Goal: Book appointment/travel/reservation

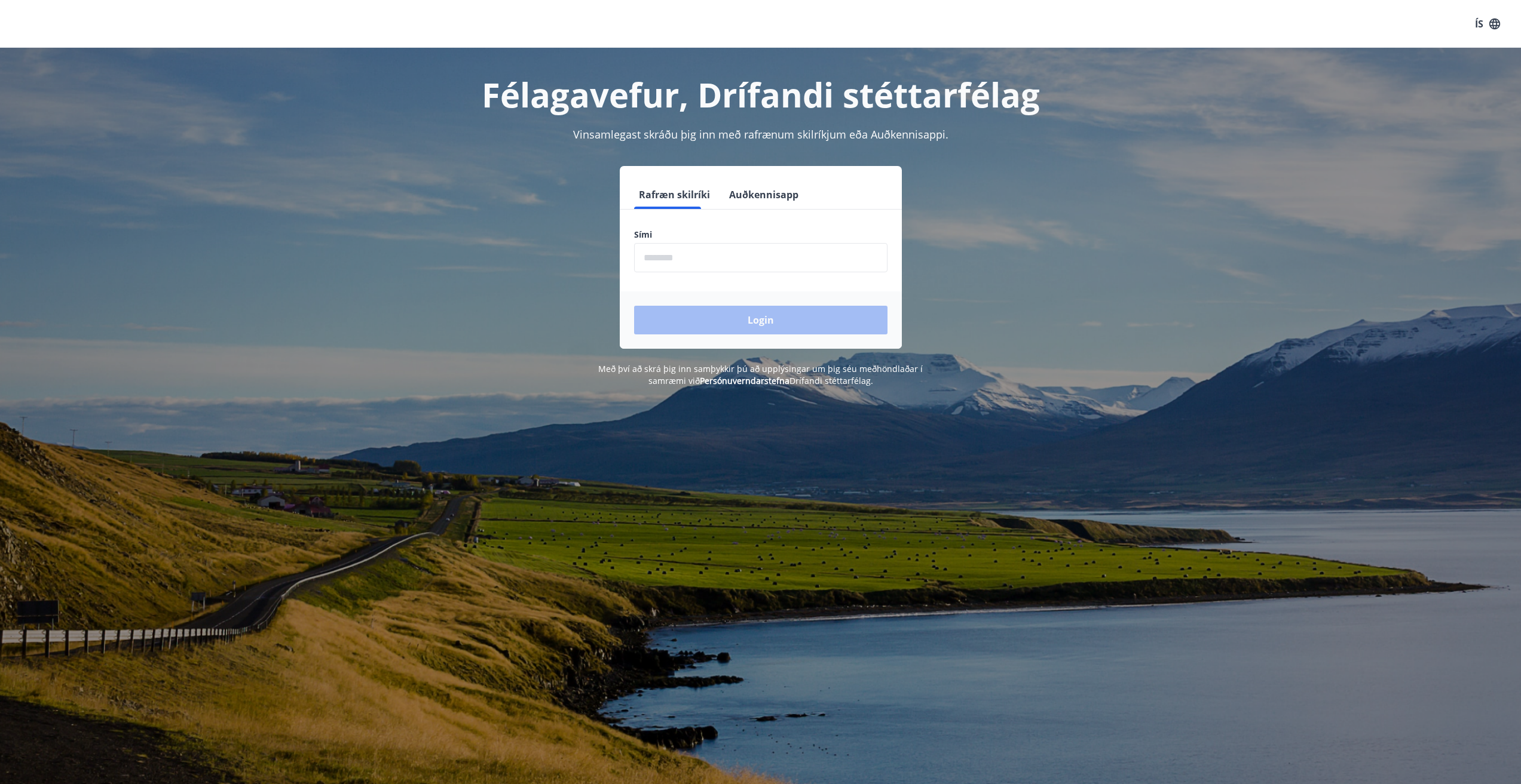
click at [760, 245] on input "phone" at bounding box center [760, 257] width 253 height 30
type input "********"
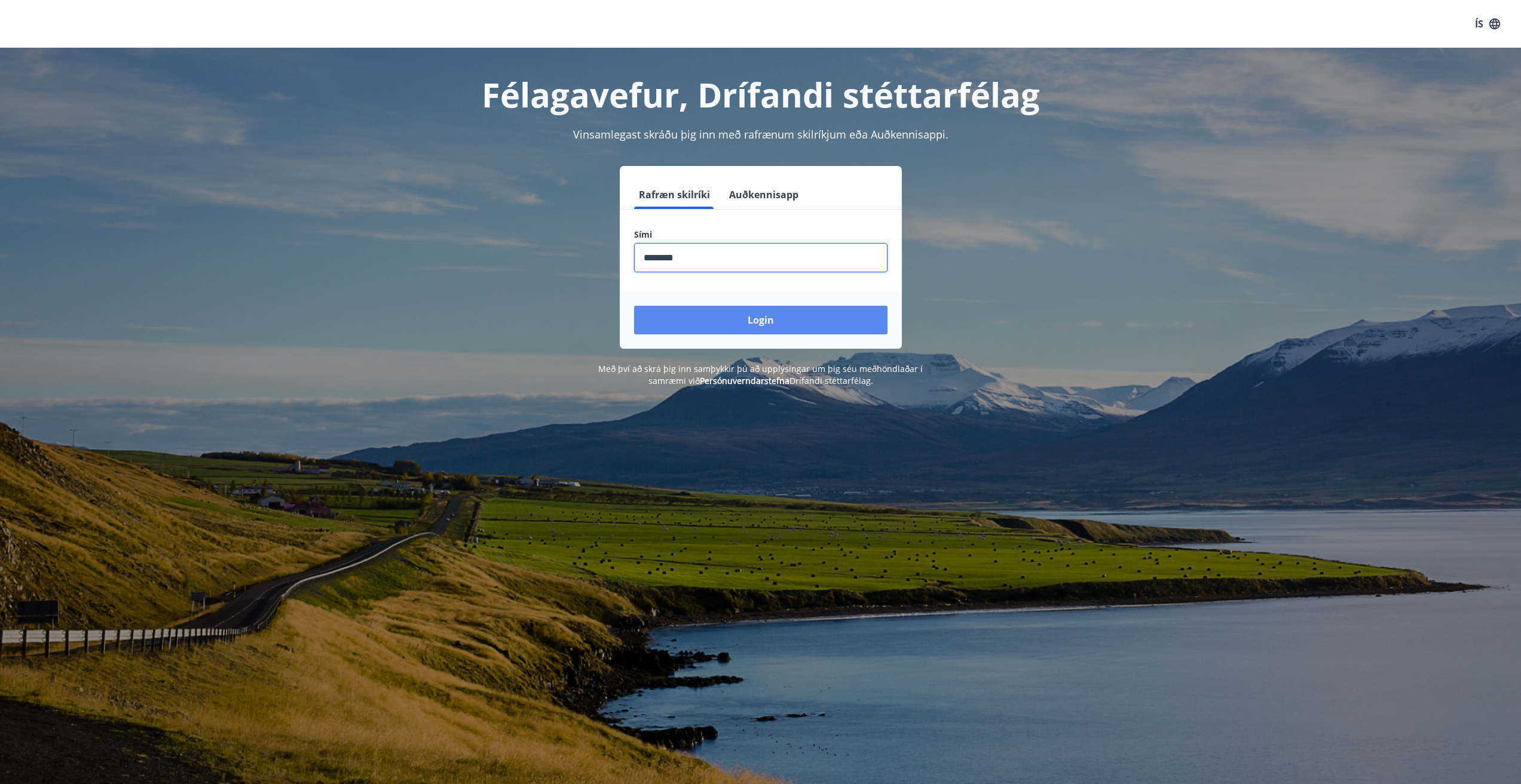
click at [750, 315] on button "Login" at bounding box center [760, 321] width 253 height 29
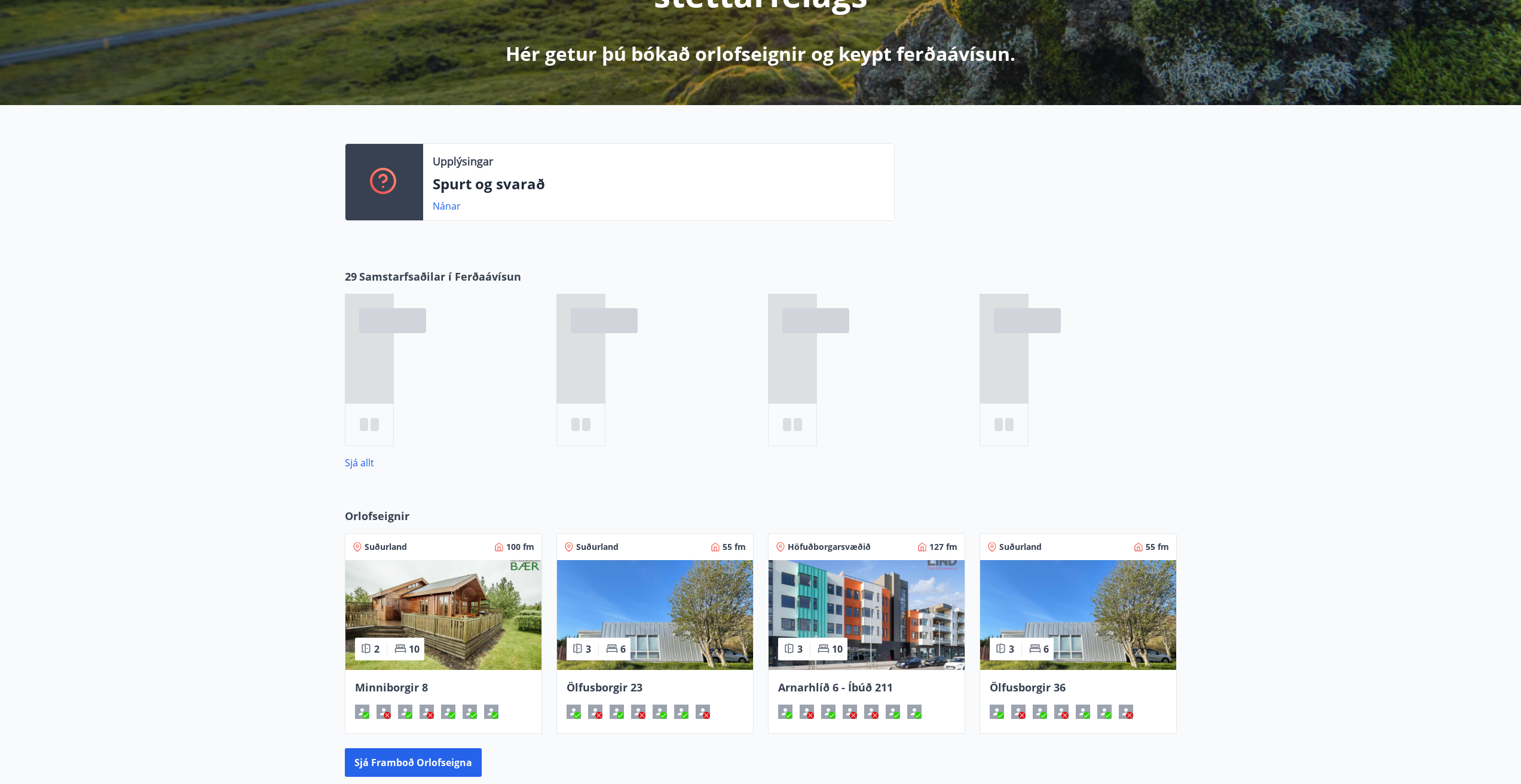
scroll to position [239, 0]
click at [358, 461] on link "Sjá allt" at bounding box center [360, 463] width 30 height 14
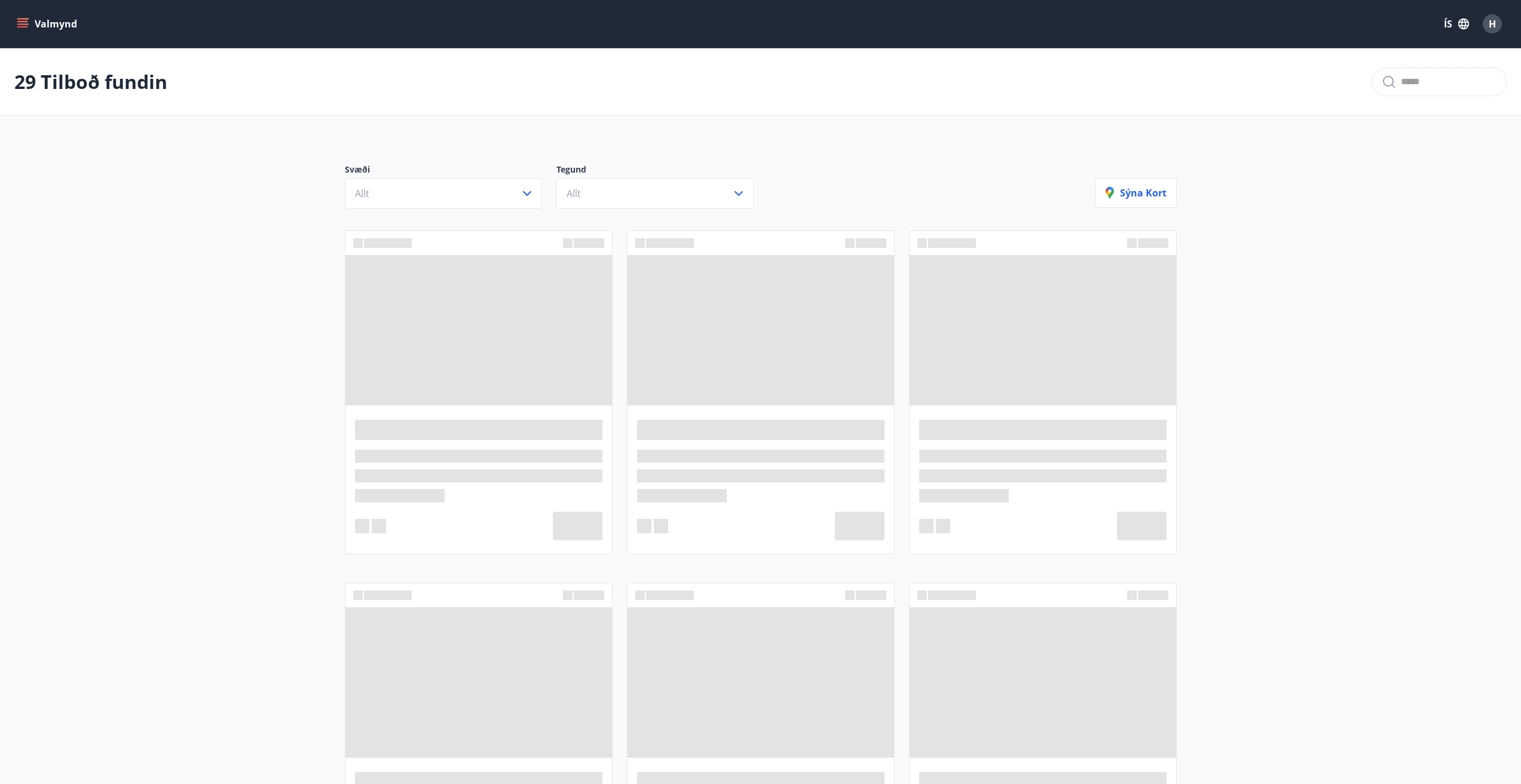
click at [25, 25] on icon "menu" at bounding box center [23, 24] width 12 height 12
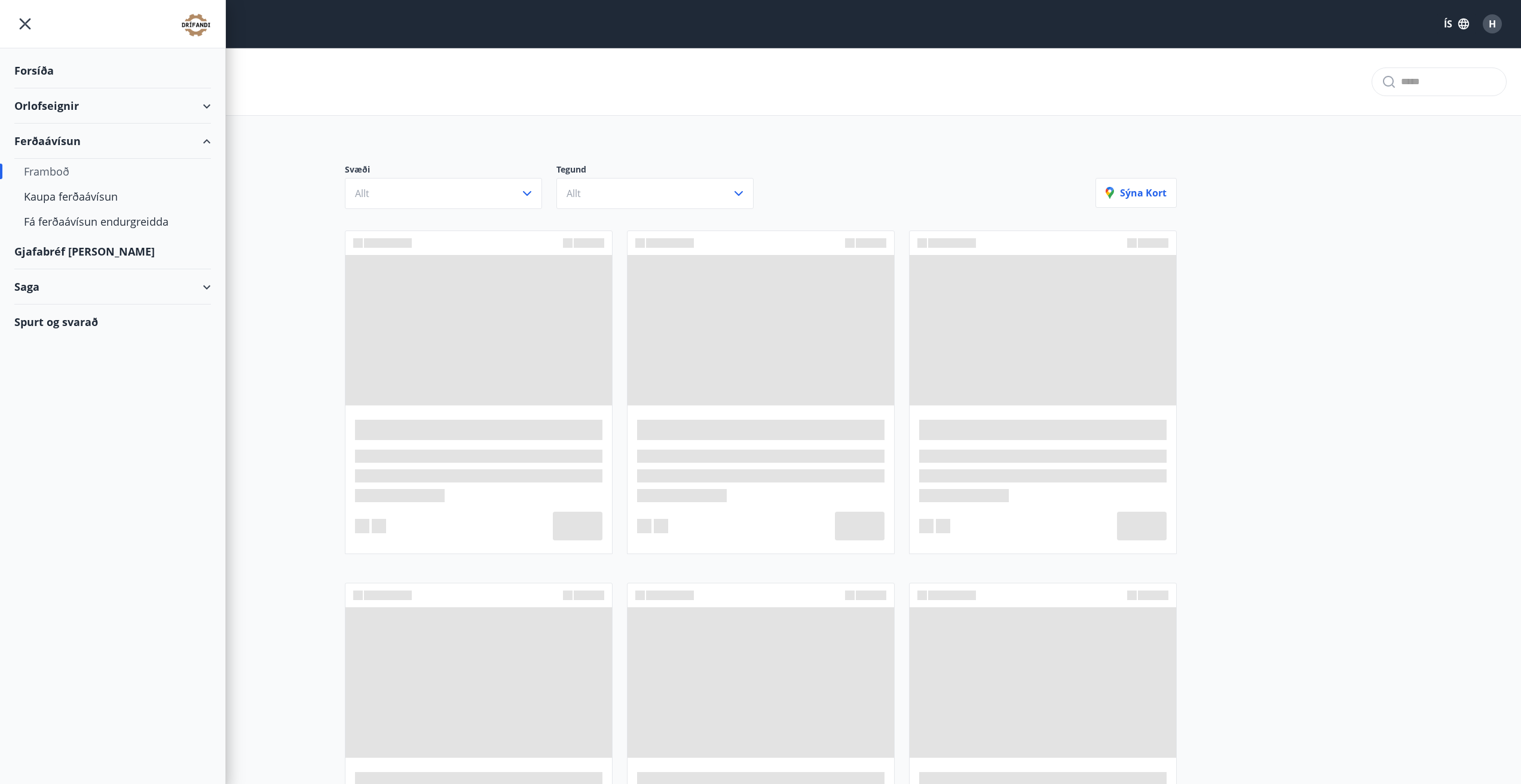
click at [210, 102] on div "Orlofseignir" at bounding box center [113, 107] width 196 height 36
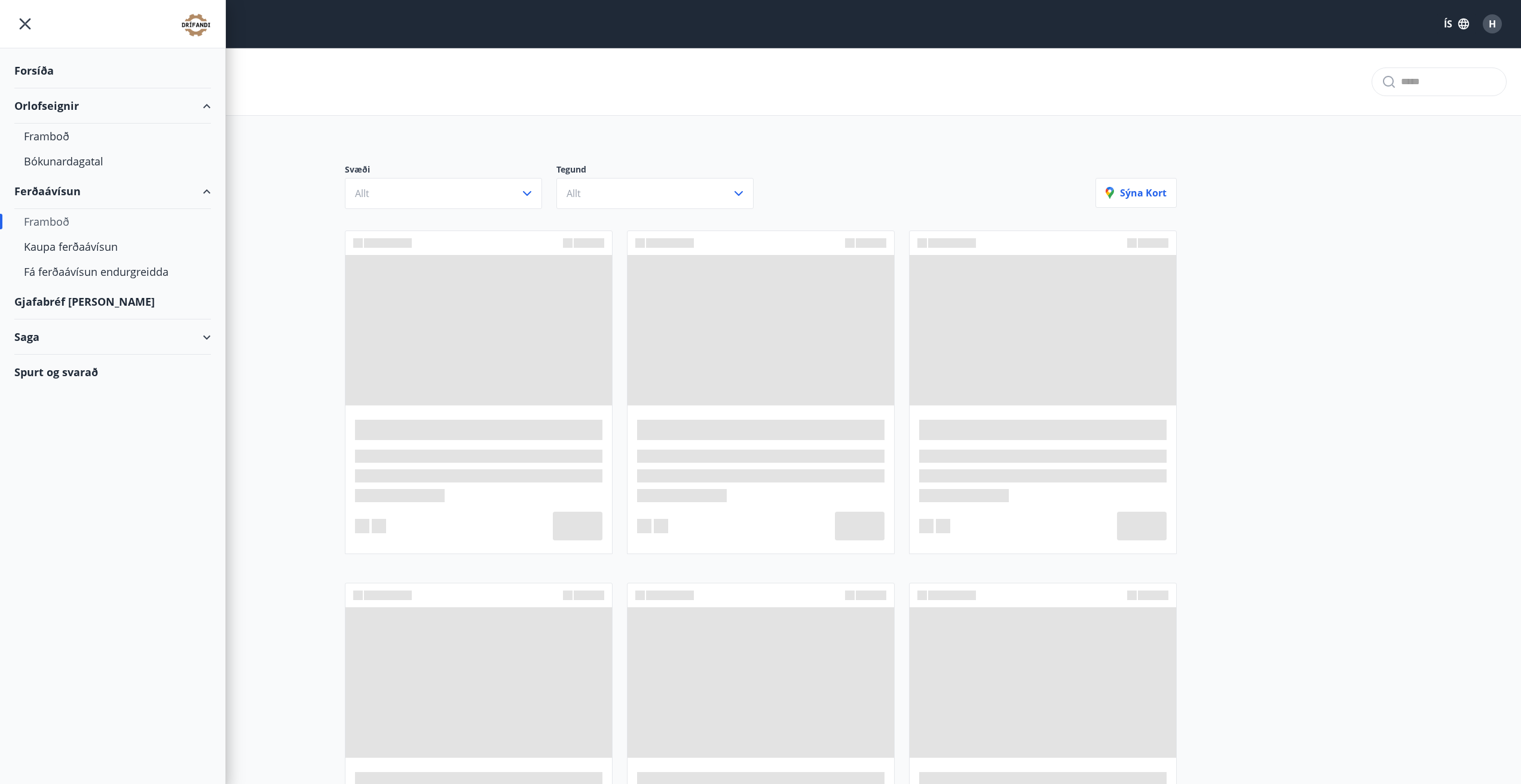
click at [51, 105] on div "Orlofseignir" at bounding box center [113, 107] width 196 height 36
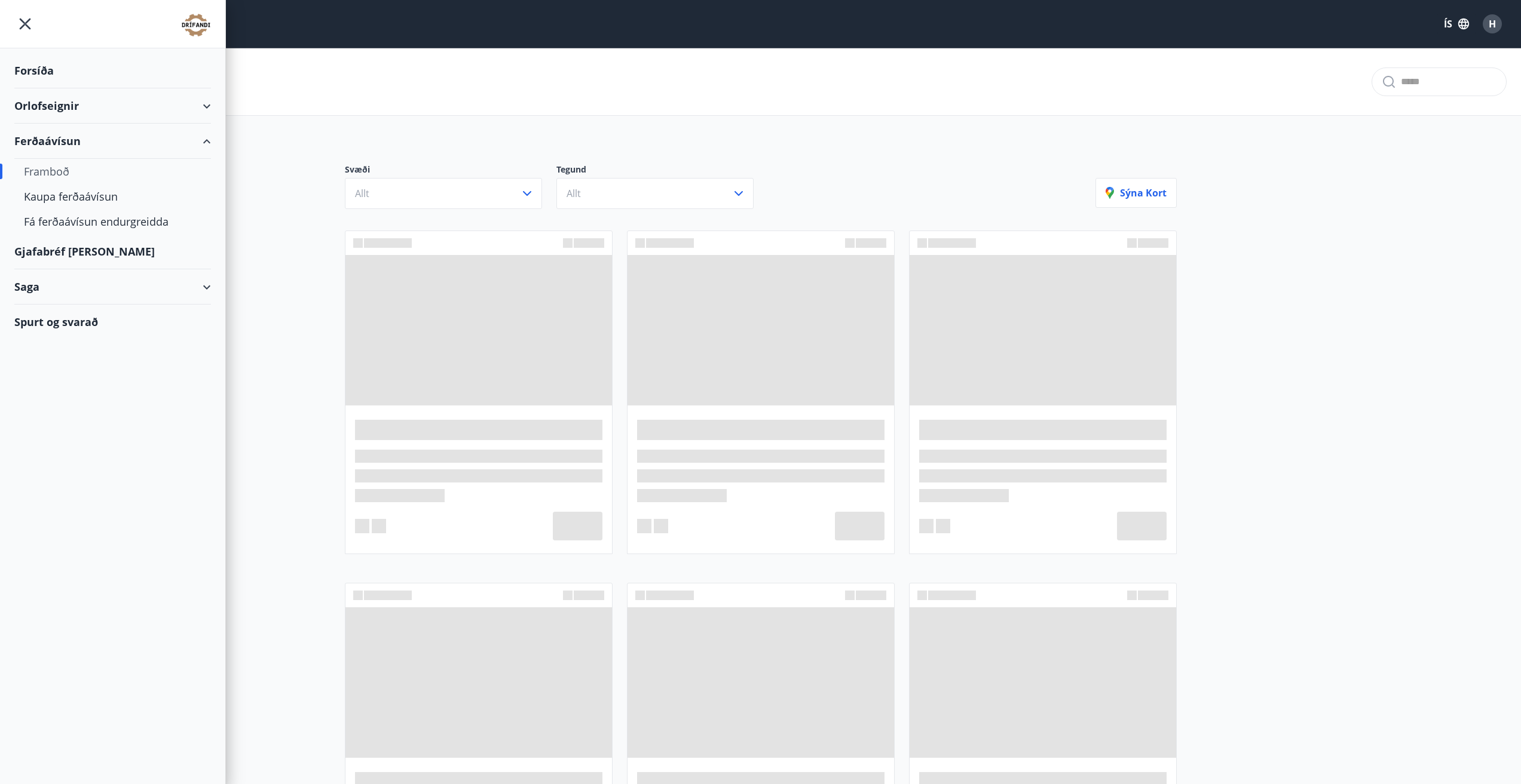
click at [51, 105] on div "Orlofseignir" at bounding box center [113, 107] width 196 height 36
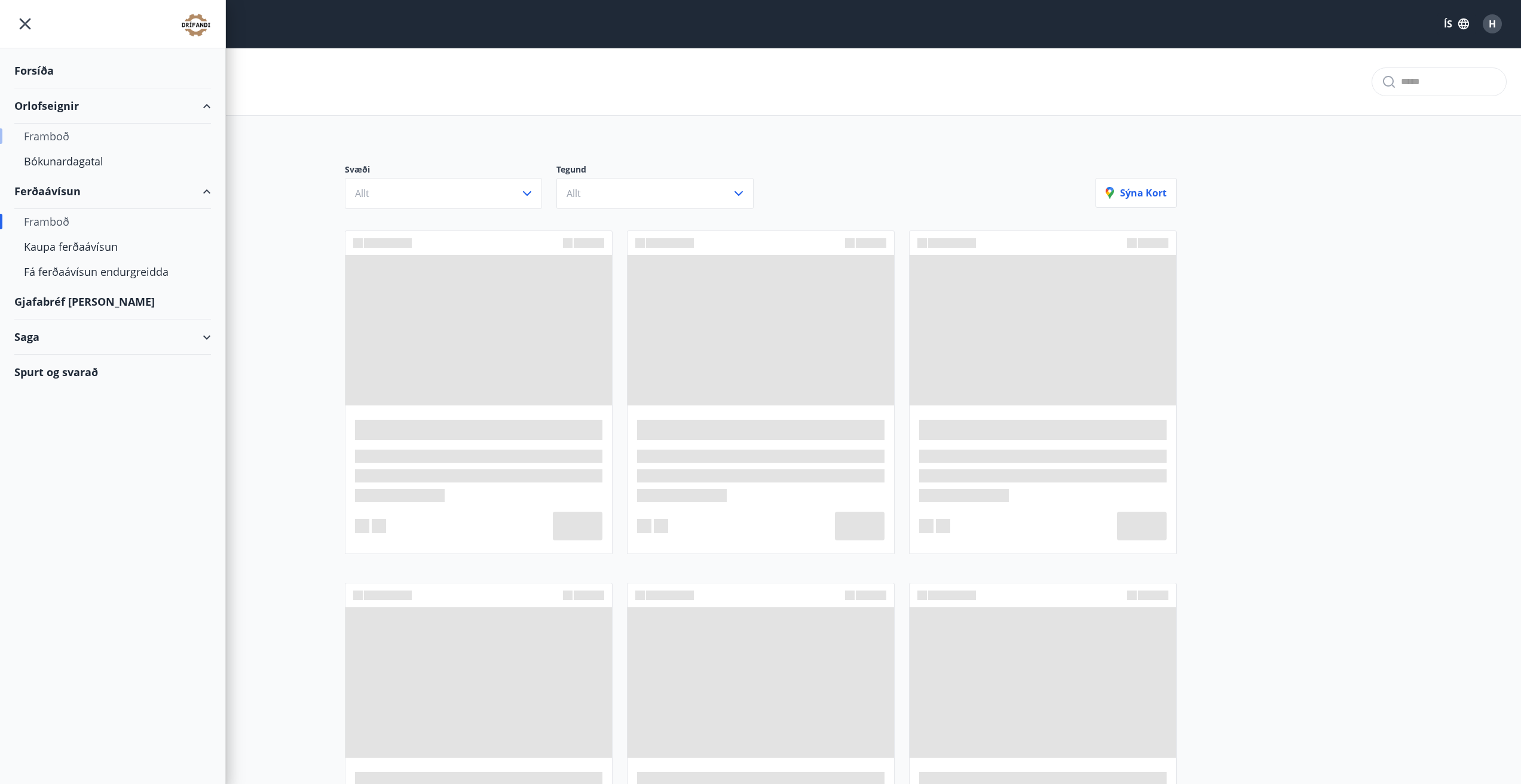
click at [64, 135] on div "Framboð" at bounding box center [113, 136] width 178 height 25
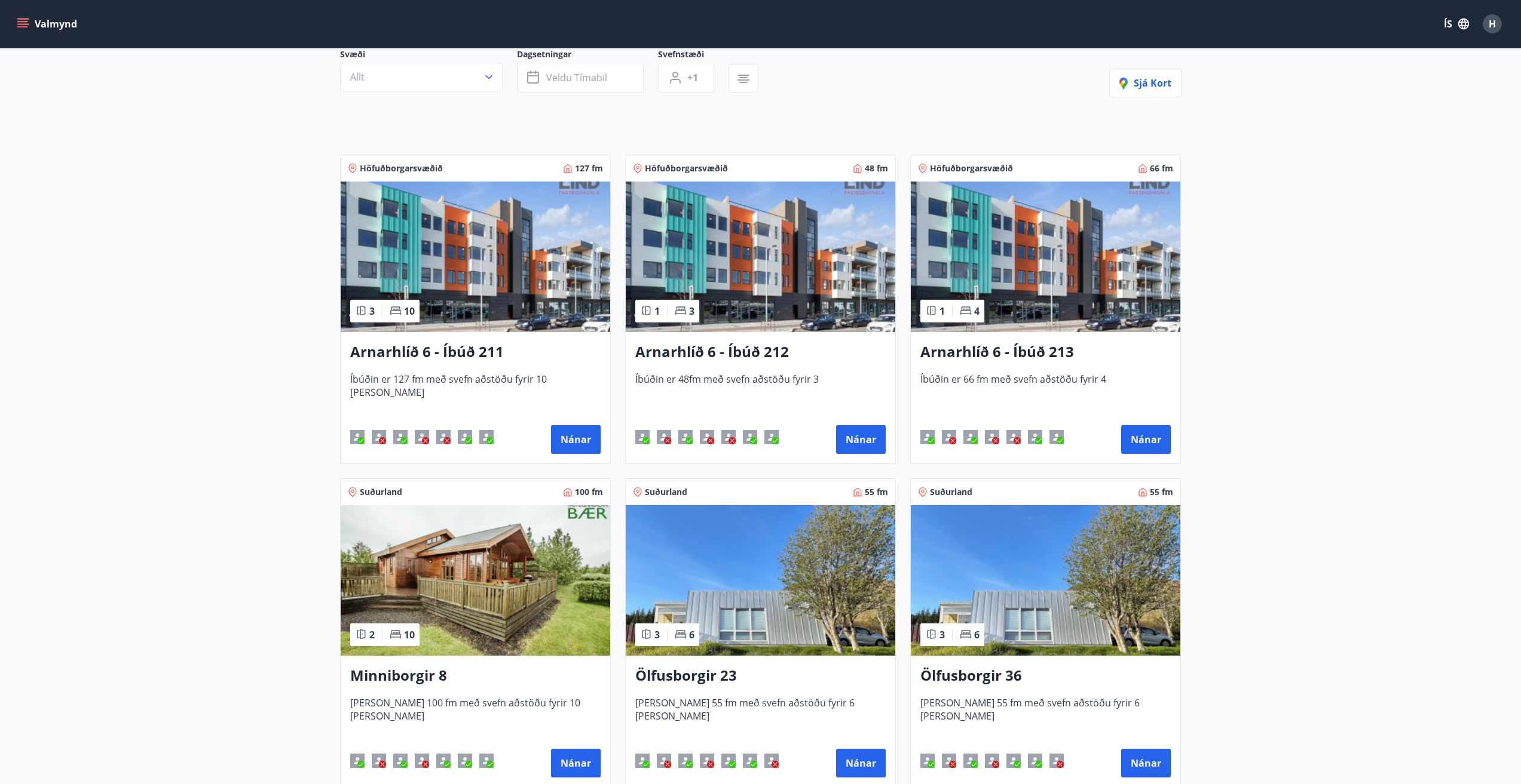
scroll to position [60, 0]
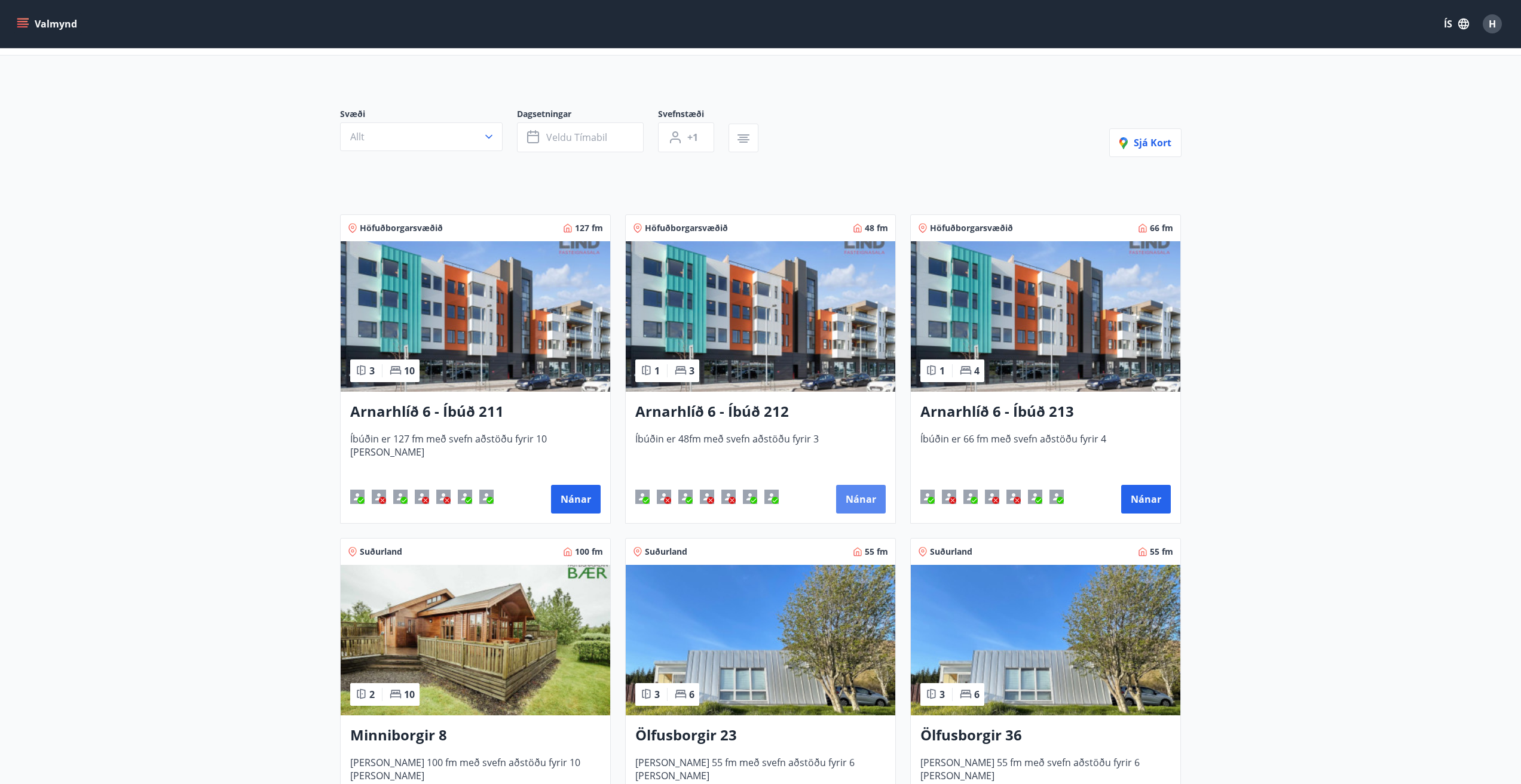
click at [868, 490] on button "Nánar" at bounding box center [860, 500] width 50 height 29
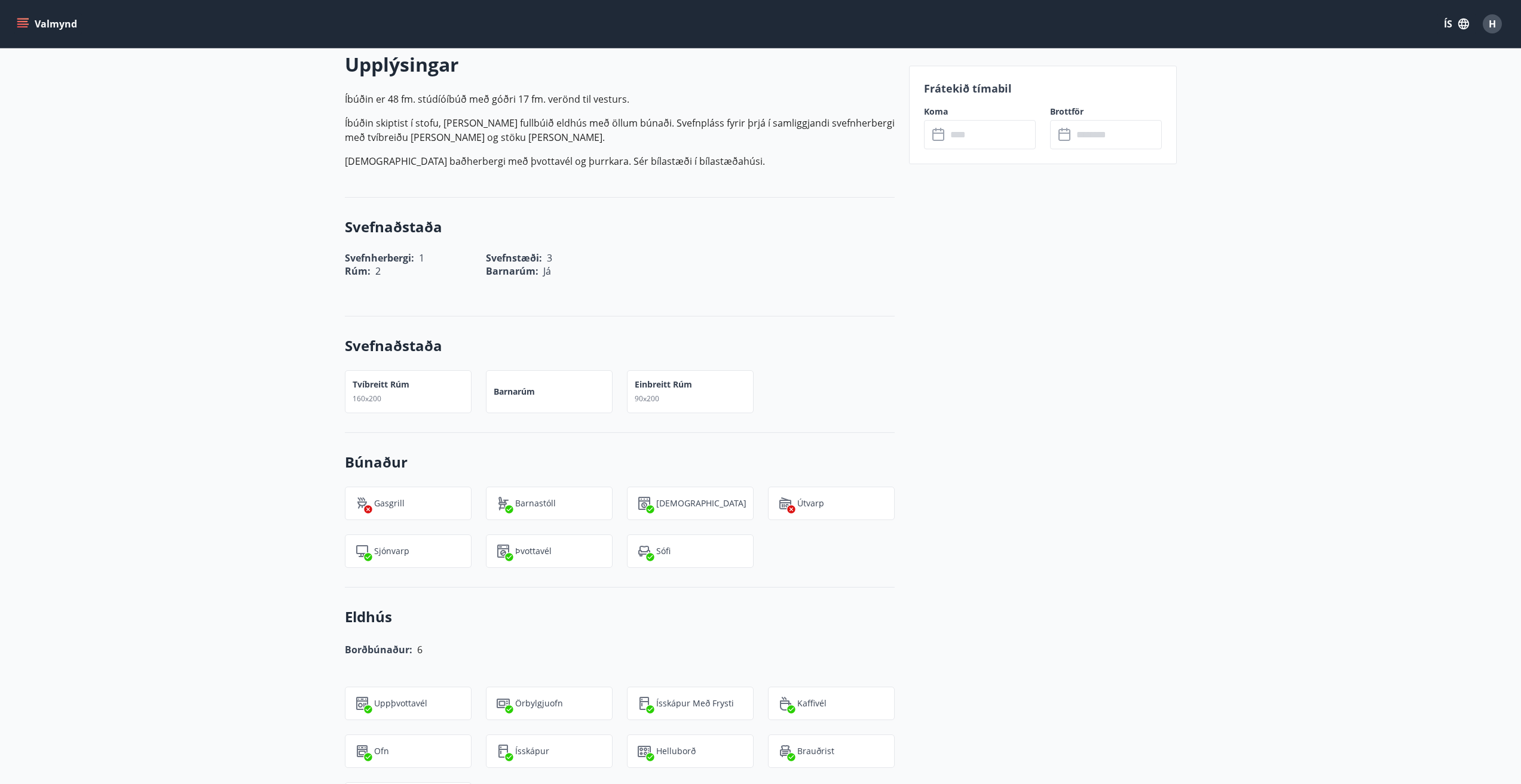
scroll to position [179, 0]
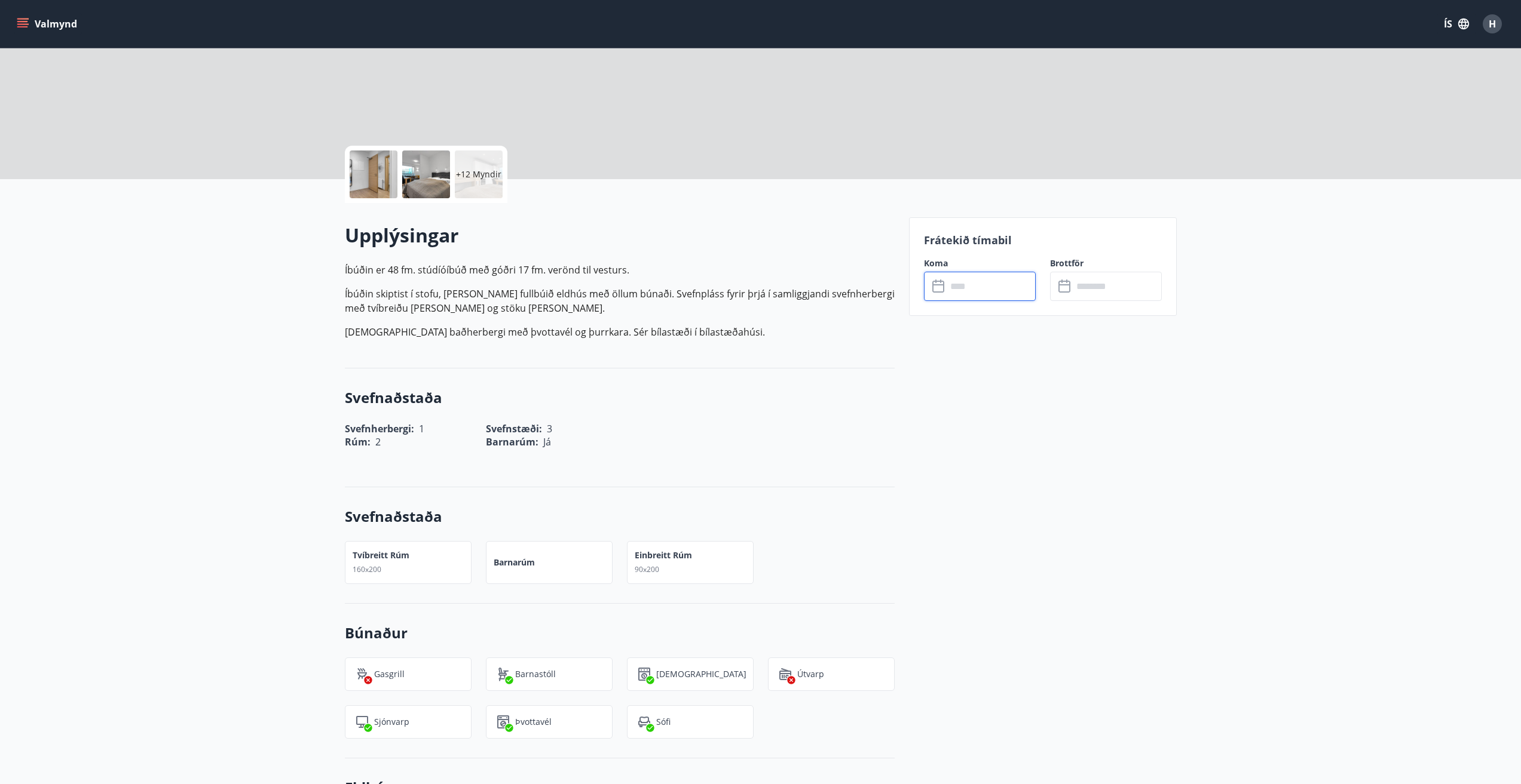
click at [1004, 293] on input "text" at bounding box center [991, 286] width 89 height 30
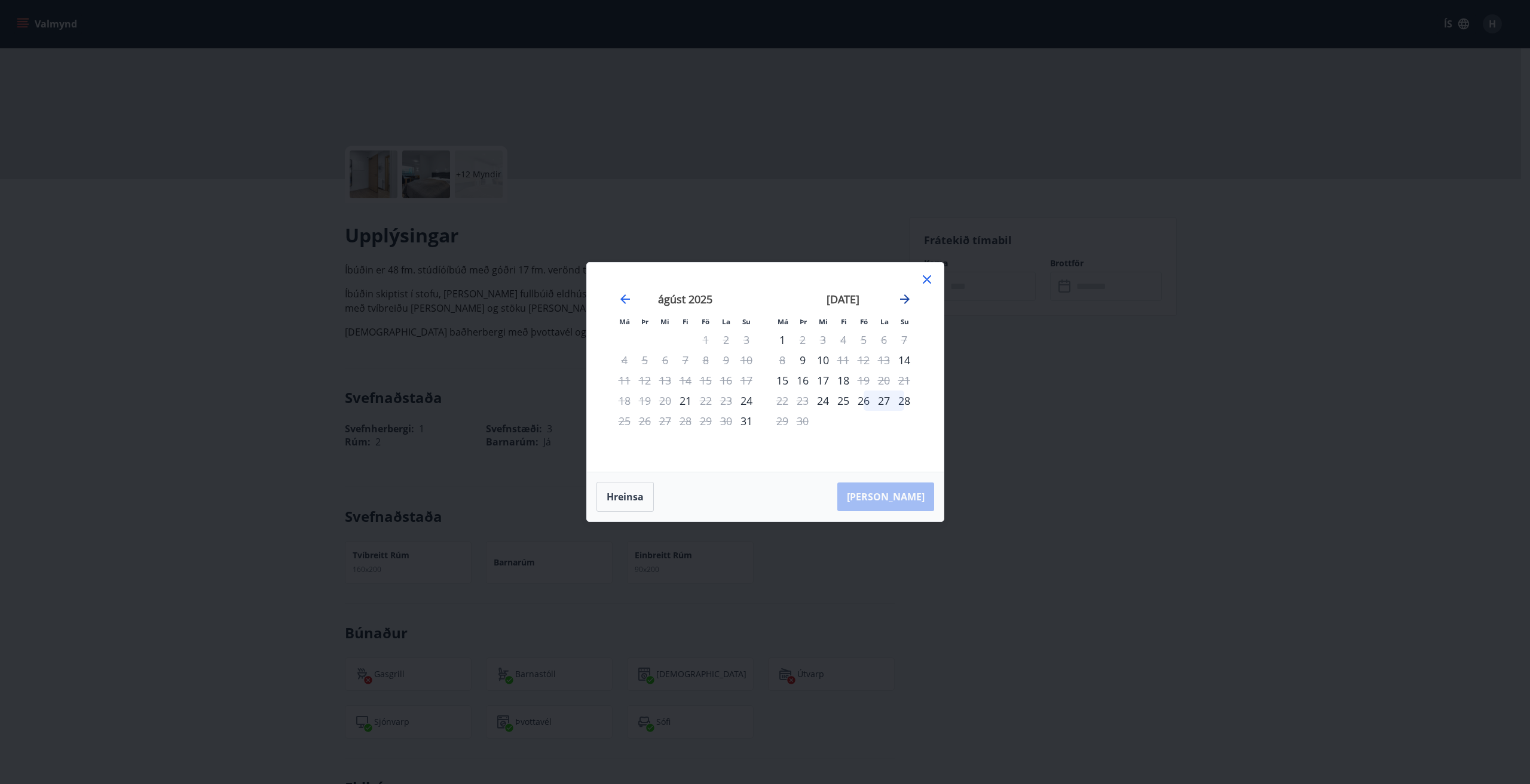
click at [910, 304] on icon "Move forward to switch to the next month." at bounding box center [905, 299] width 14 height 14
click at [782, 405] on div "20" at bounding box center [783, 401] width 20 height 20
click at [862, 399] on div "24" at bounding box center [864, 401] width 20 height 20
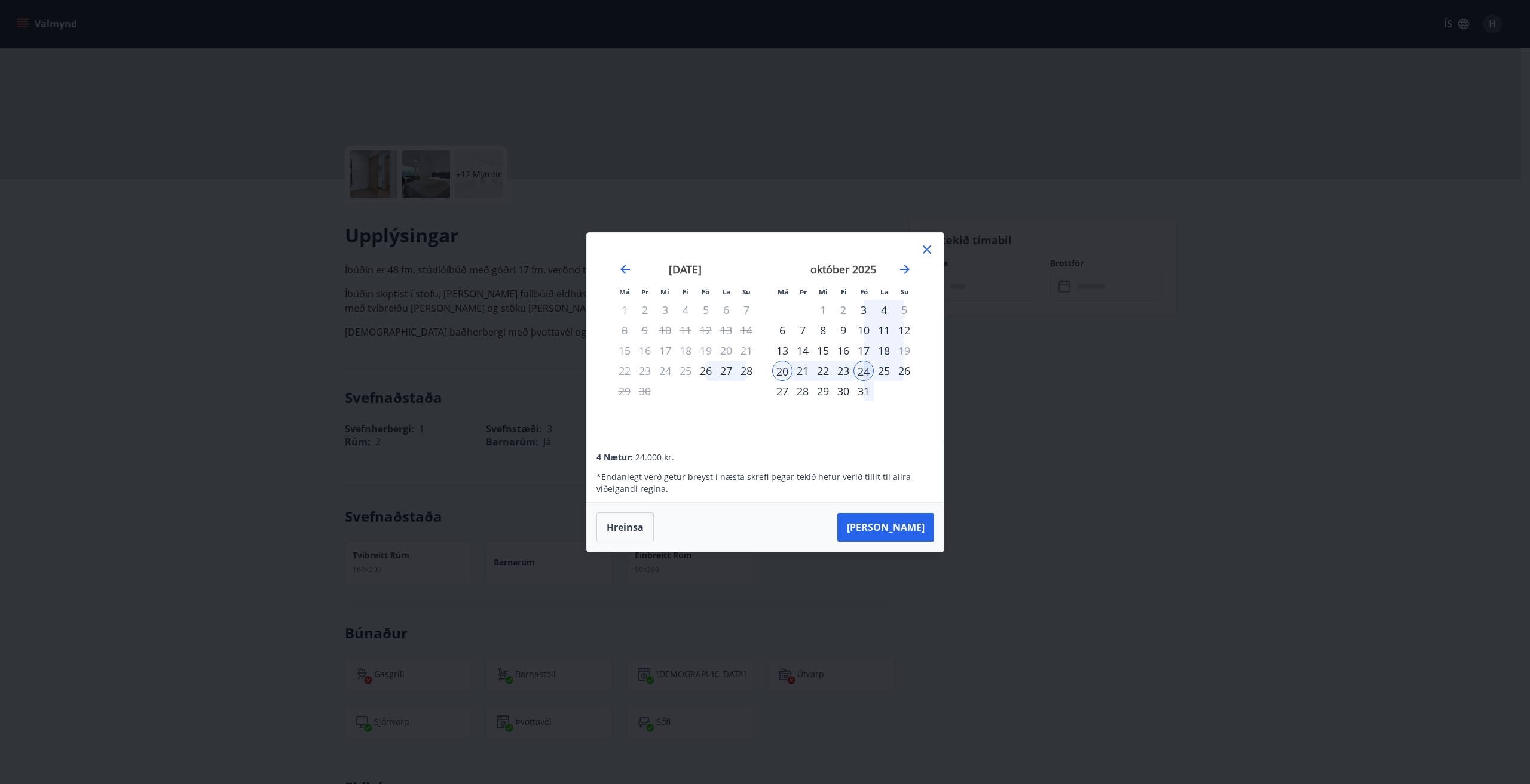
click at [932, 245] on icon at bounding box center [927, 249] width 14 height 14
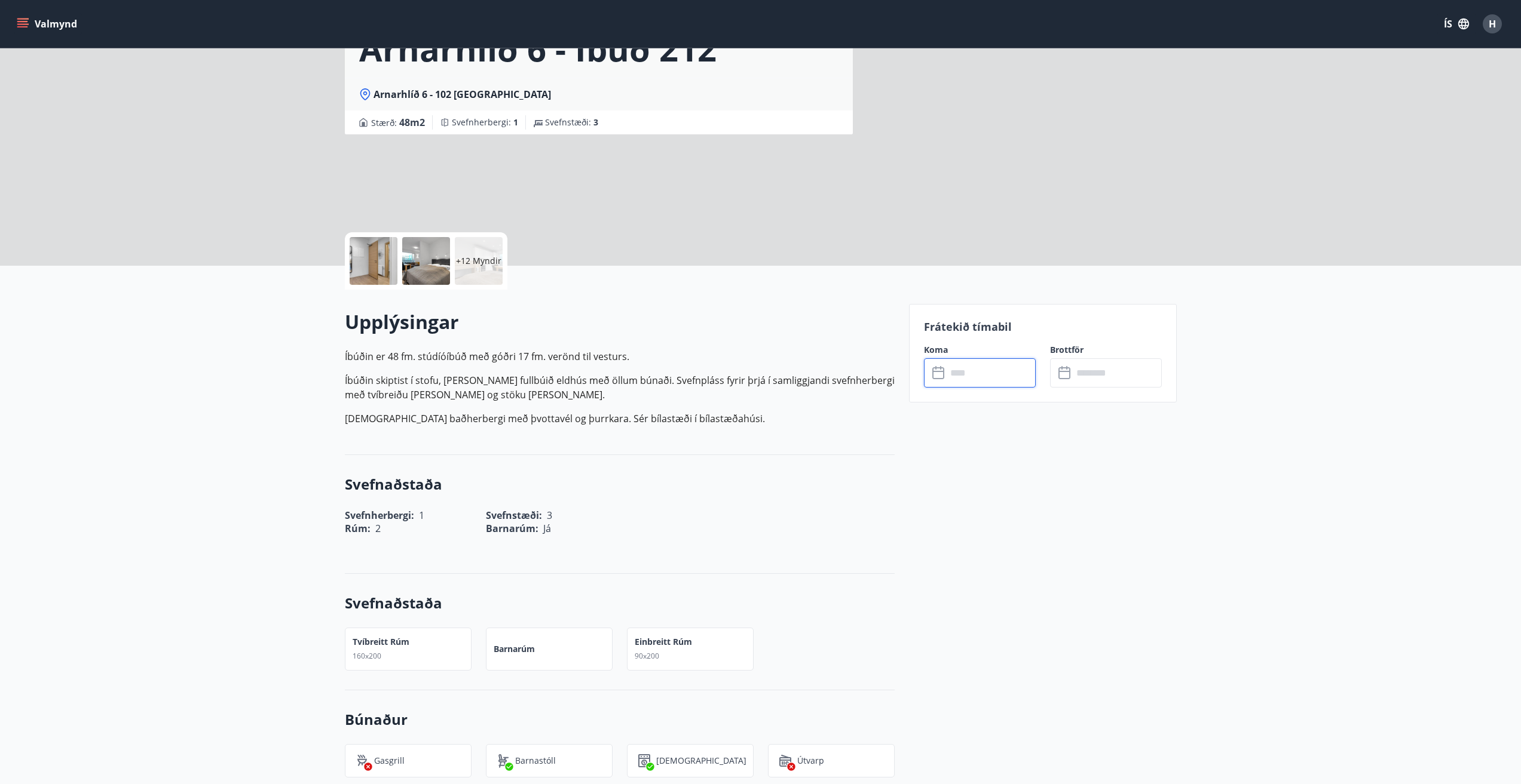
scroll to position [0, 0]
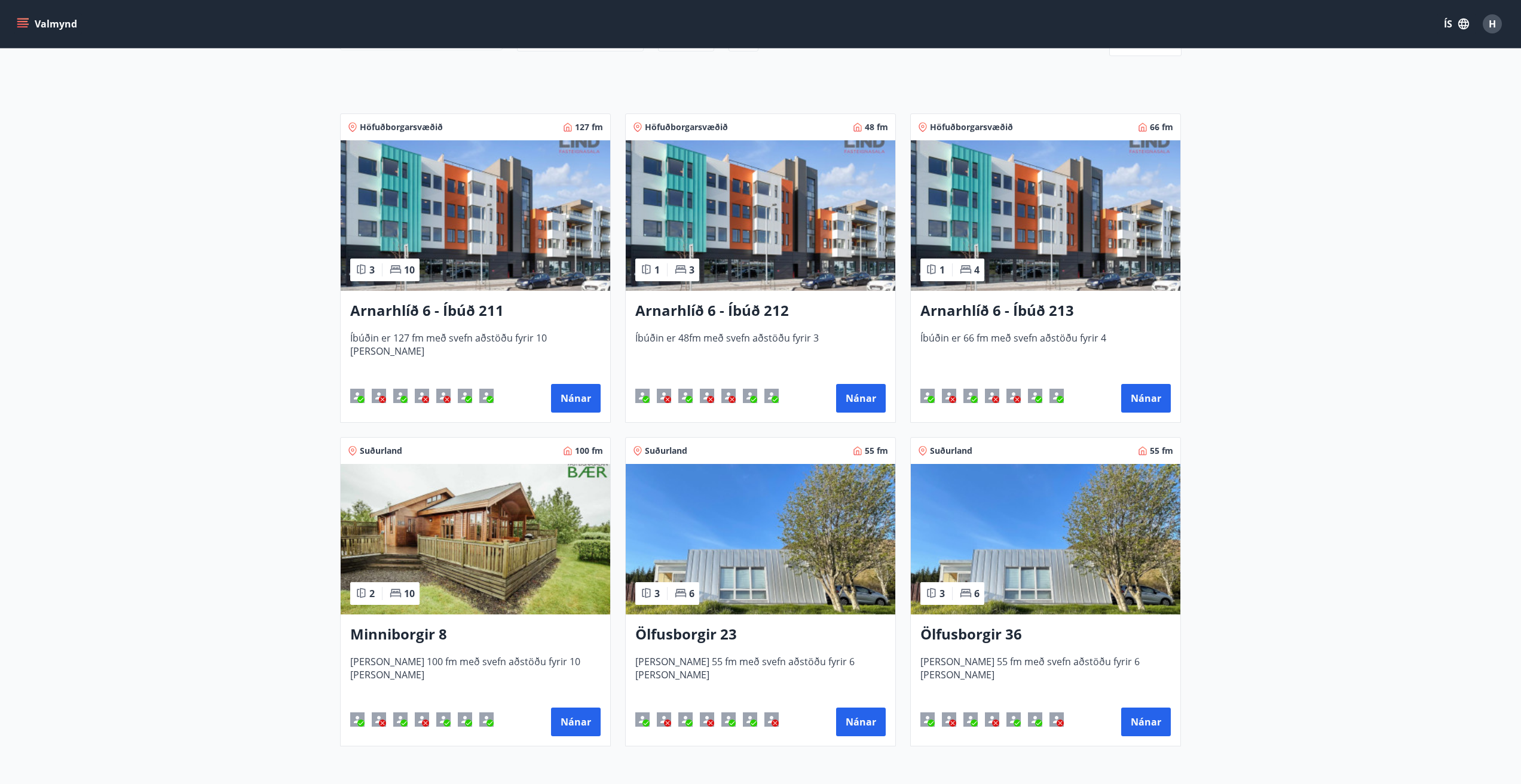
scroll to position [179, 0]
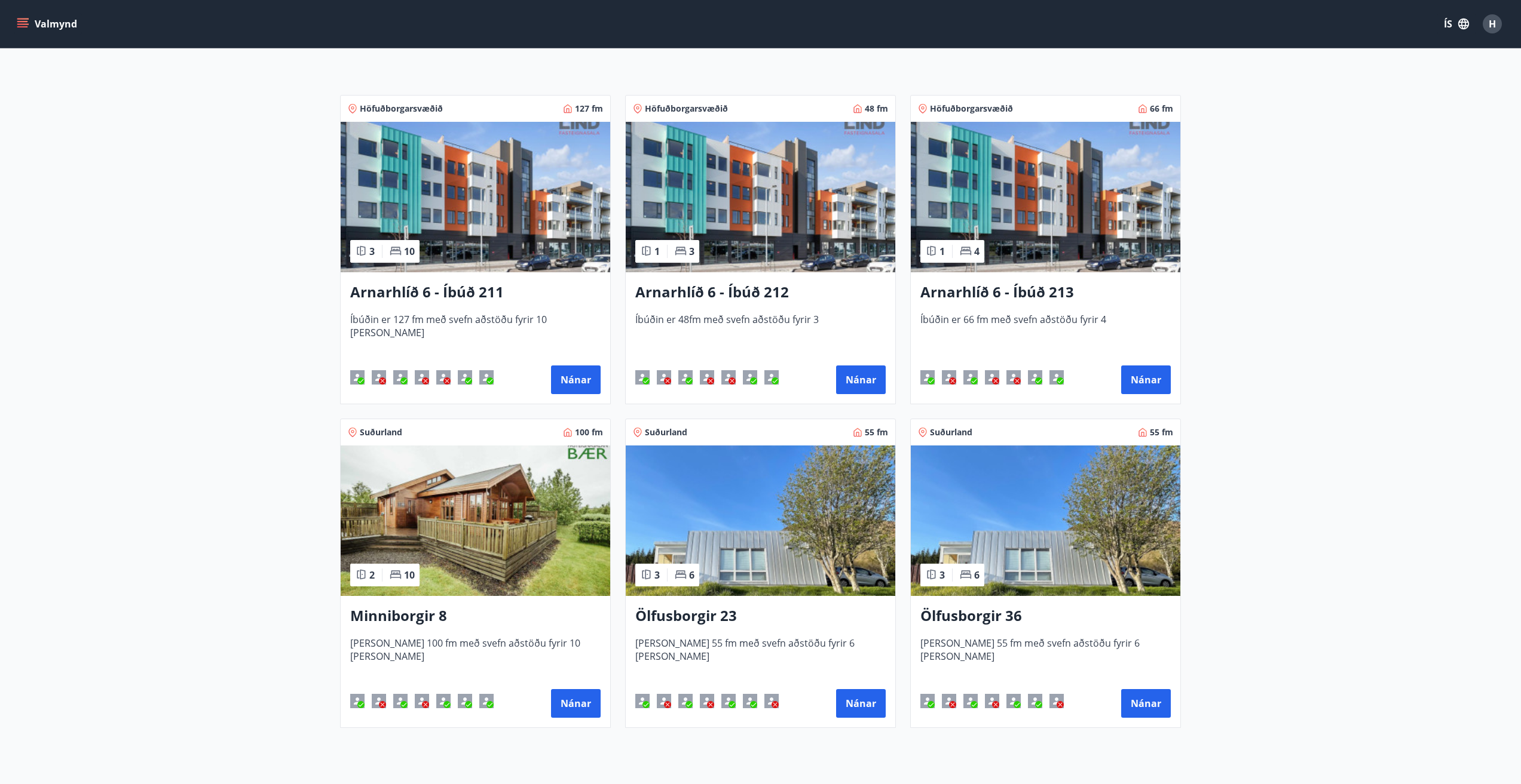
click at [1011, 288] on h3 "Arnarhlíð 6 - Íbúð 213" at bounding box center [1046, 292] width 250 height 21
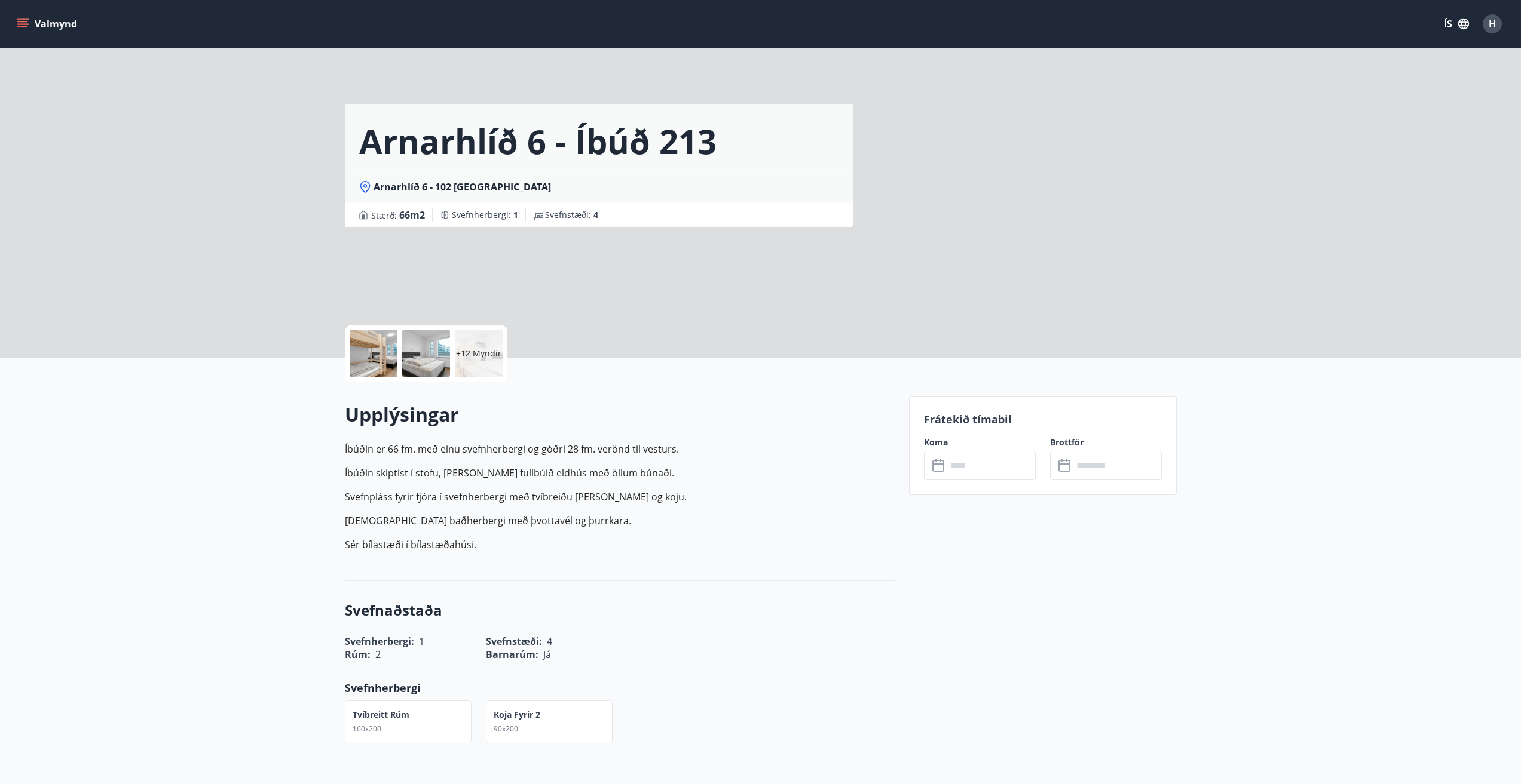
click at [959, 464] on input "text" at bounding box center [991, 465] width 89 height 30
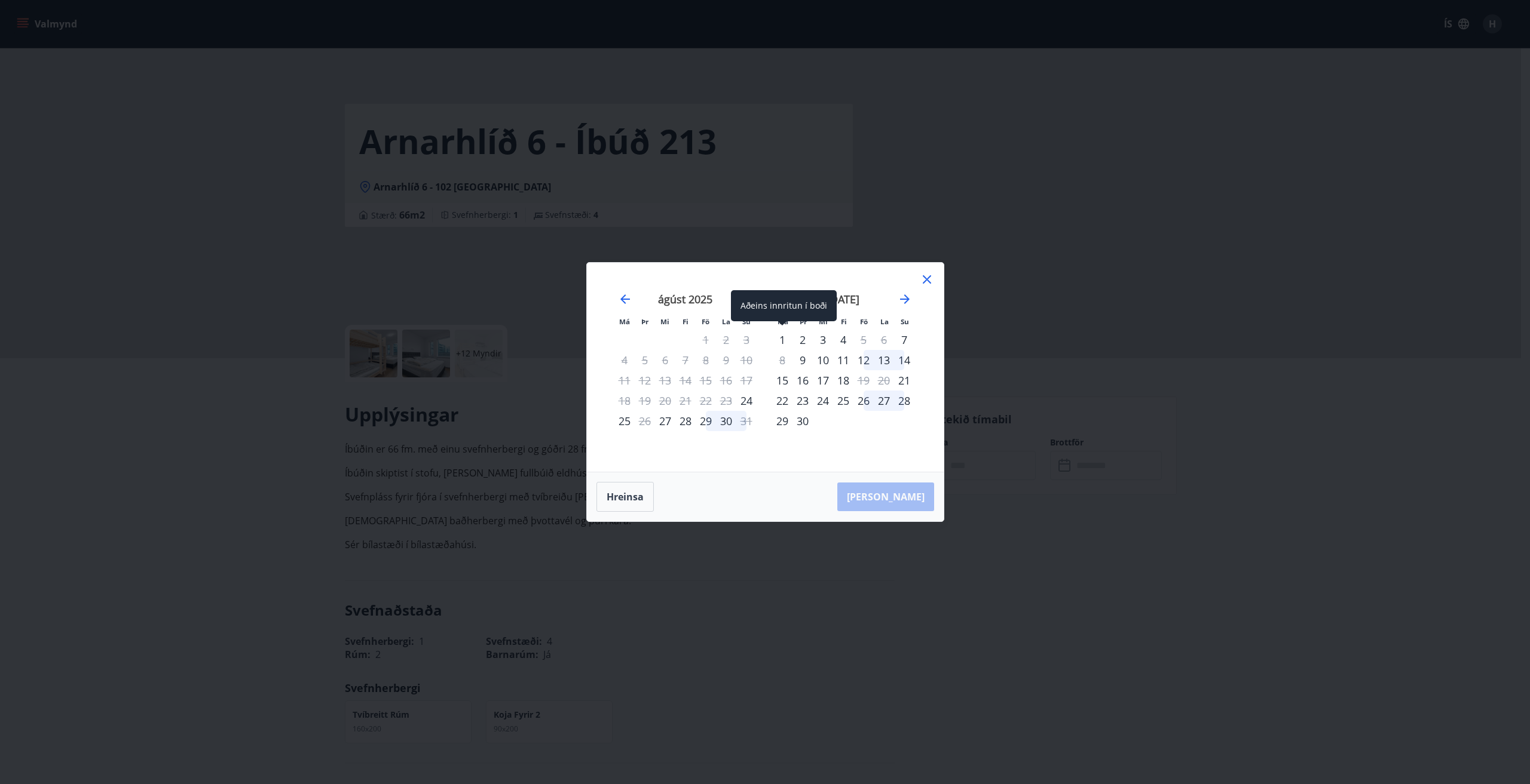
click at [784, 337] on div "1" at bounding box center [783, 340] width 20 height 20
click at [863, 338] on div "5" at bounding box center [864, 340] width 20 height 20
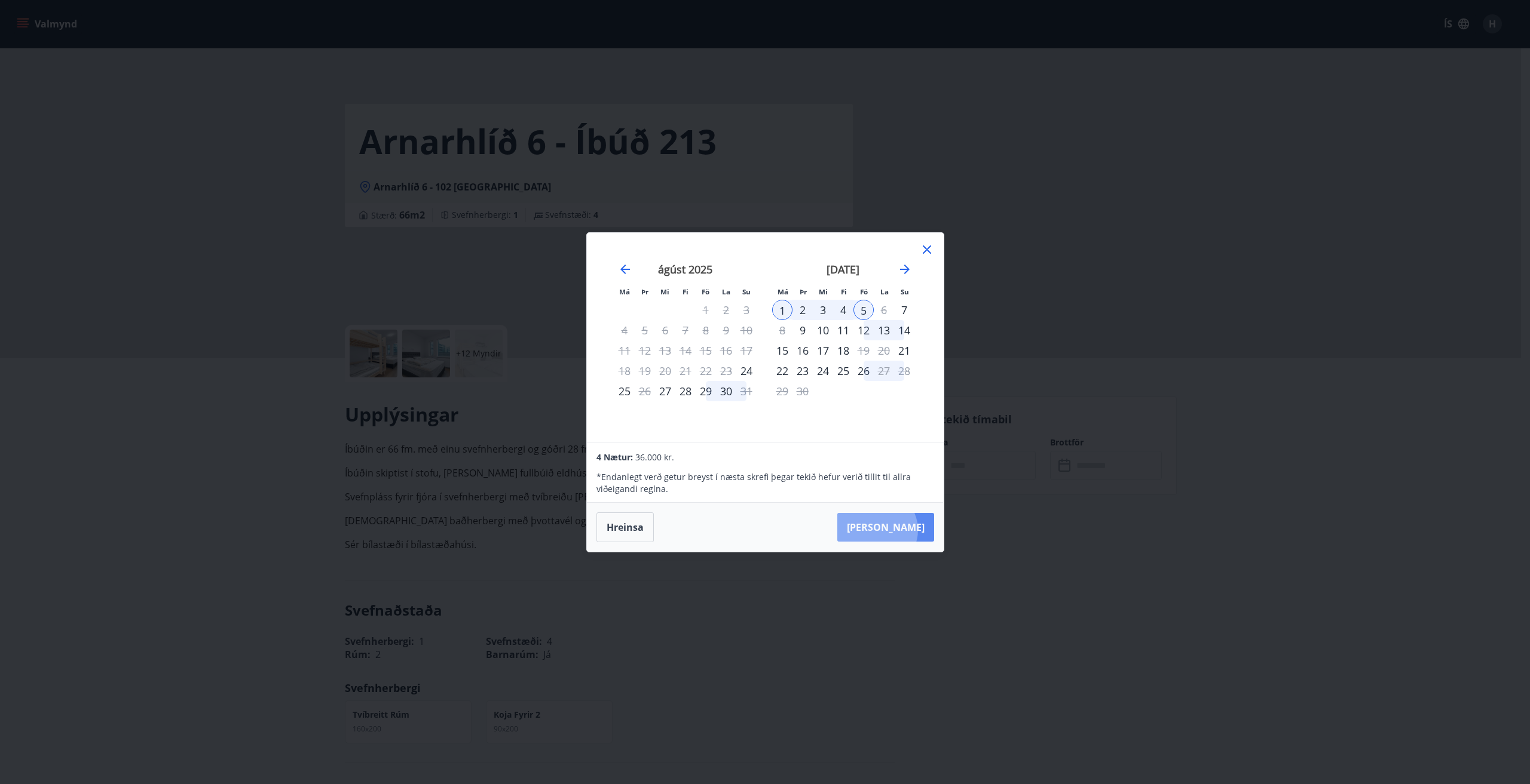
click at [913, 530] on button "Taka Frá" at bounding box center [886, 528] width 96 height 29
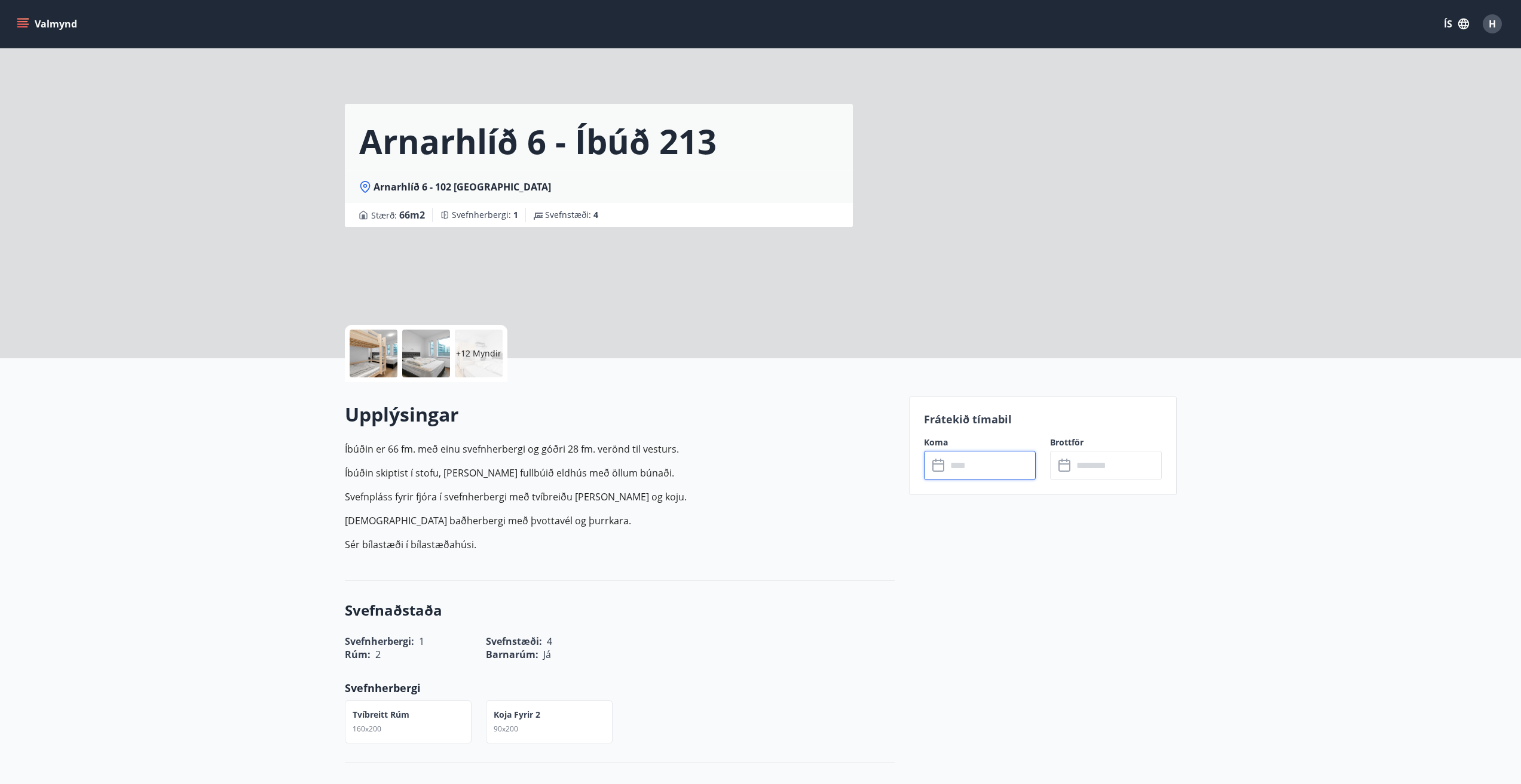
type input "******"
click at [479, 353] on p "+12 Myndir" at bounding box center [479, 354] width 46 height 12
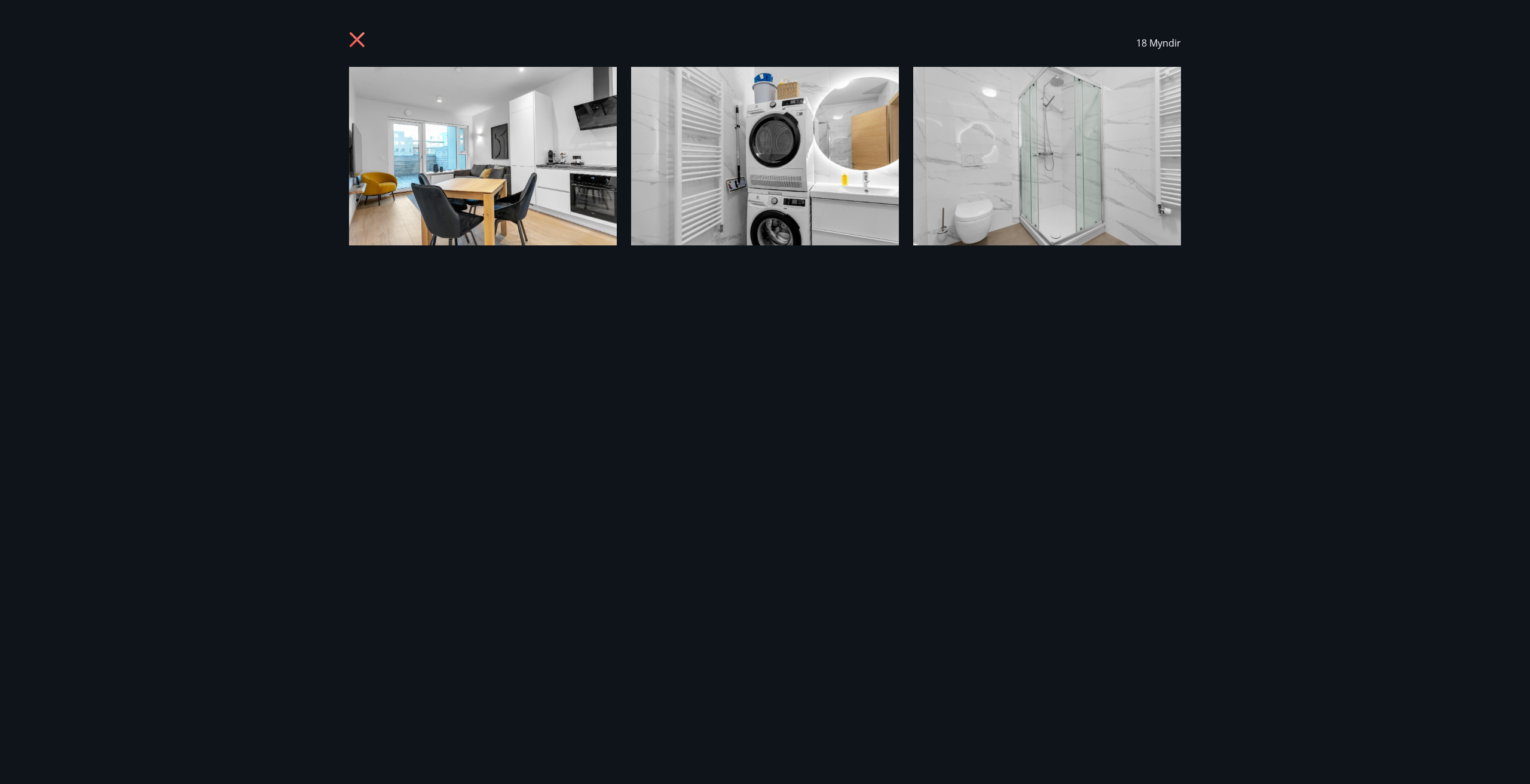
click at [349, 48] on icon at bounding box center [359, 41] width 19 height 19
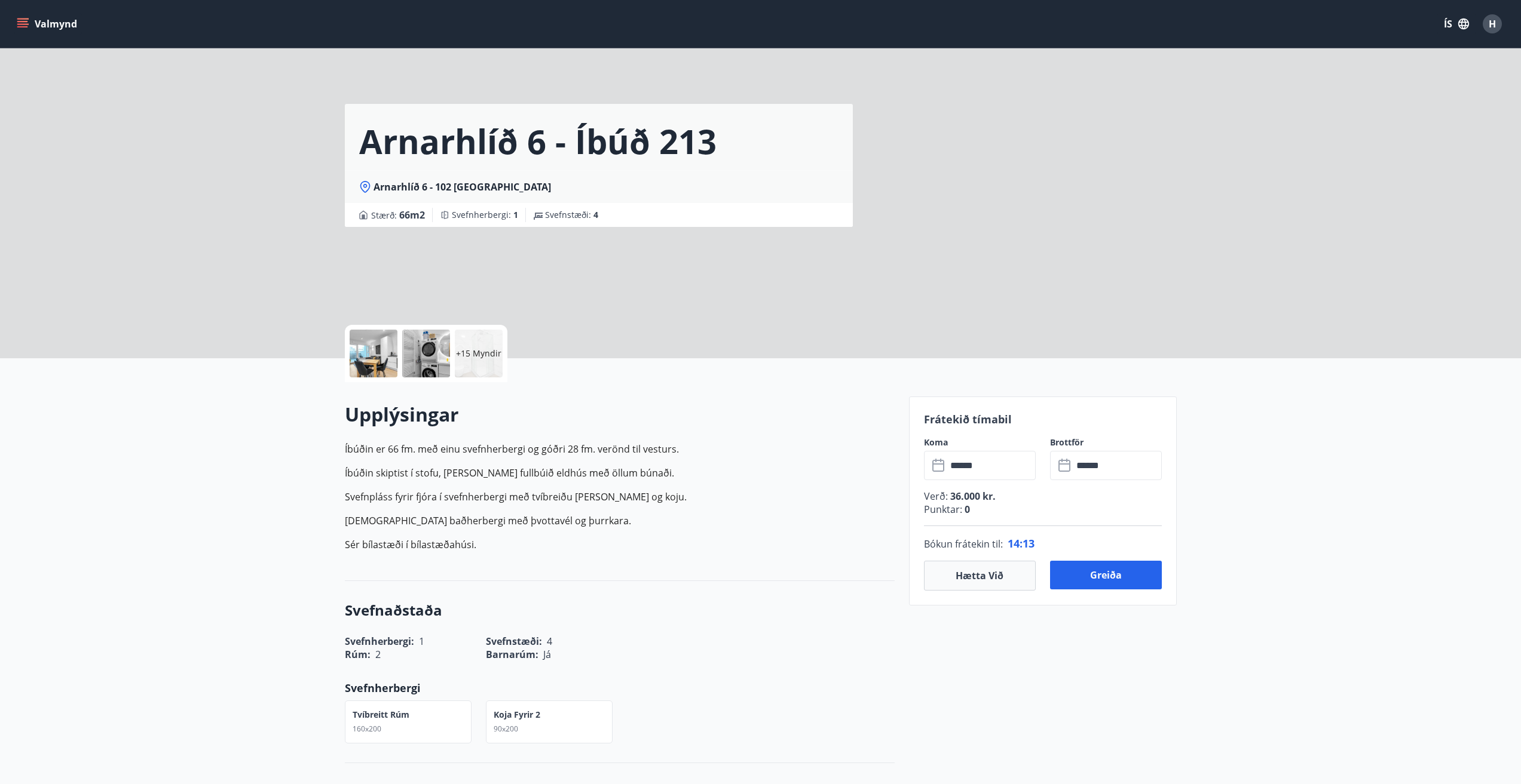
click at [26, 30] on icon "menu" at bounding box center [23, 24] width 12 height 12
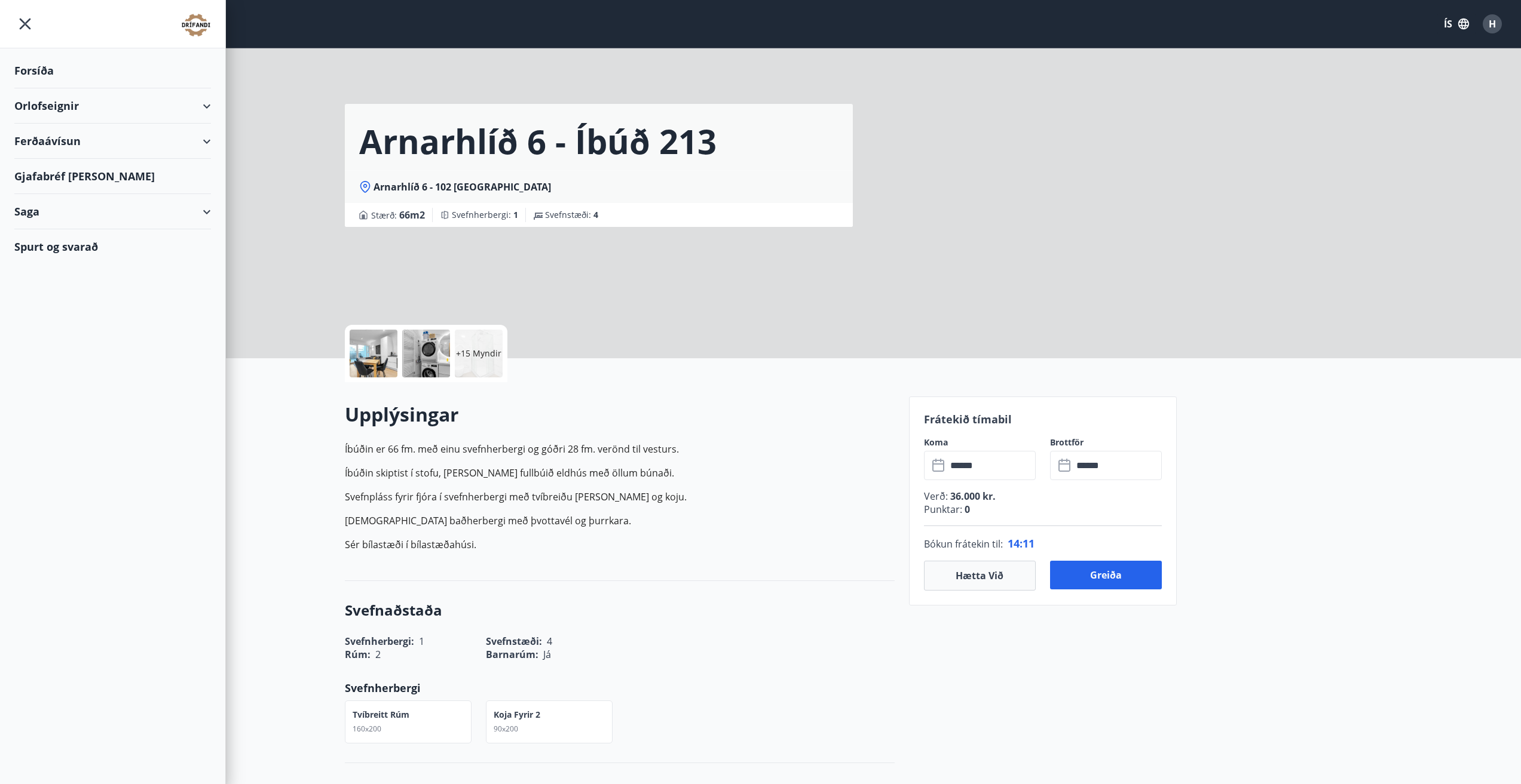
click at [206, 140] on div "Ferðaávísun" at bounding box center [113, 141] width 196 height 36
click at [65, 176] on div "Framboð" at bounding box center [113, 172] width 178 height 25
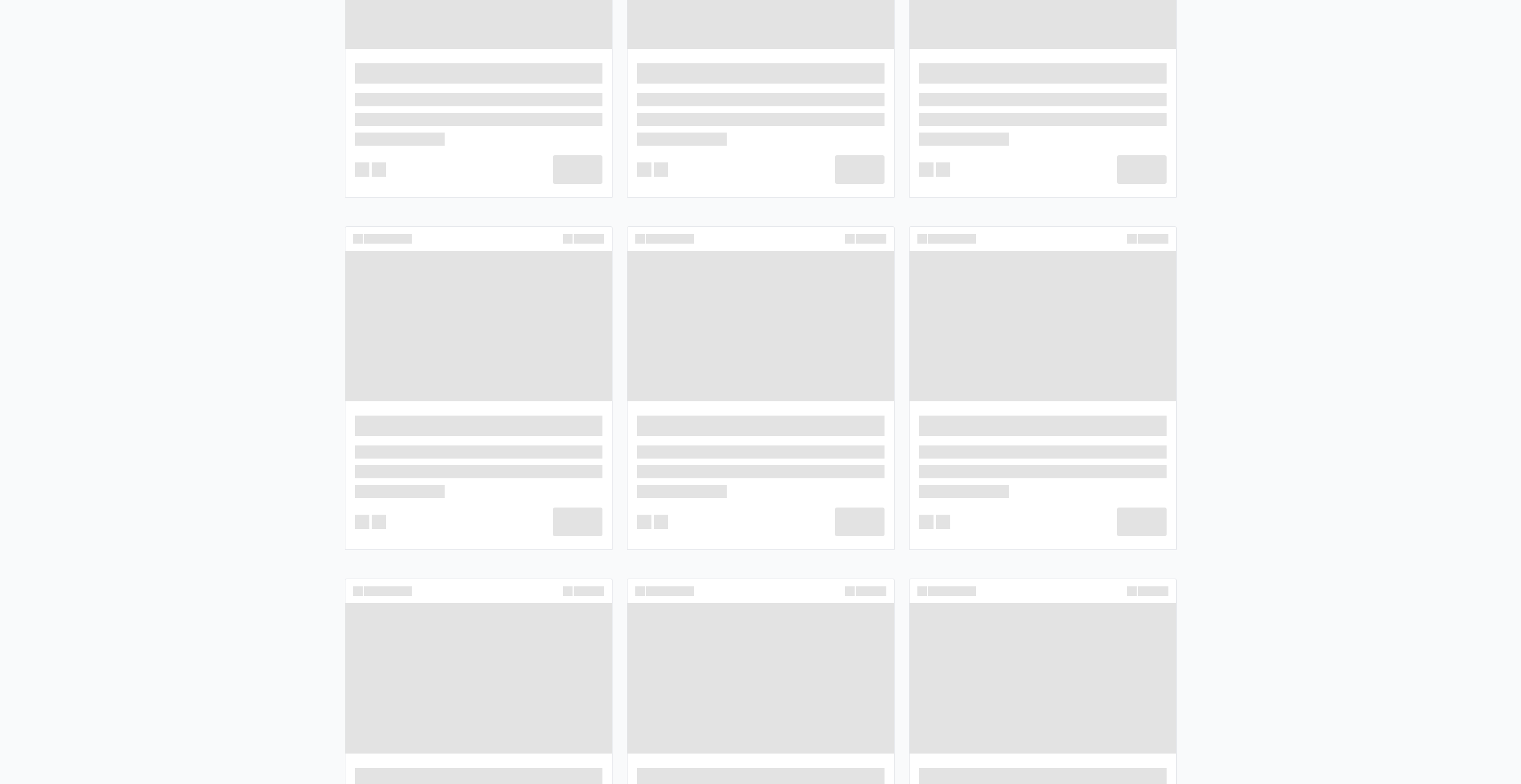
scroll to position [2569, 0]
